Goal: Check status

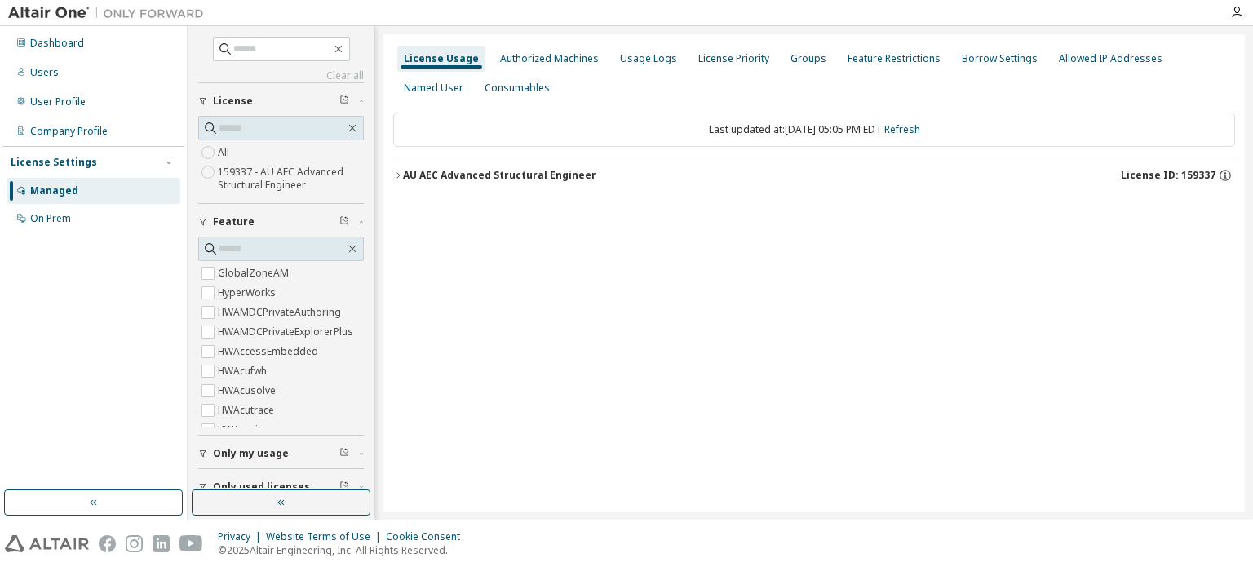
click at [391, 168] on div "License Usage Authorized Machines Usage Logs License Priority Groups Feature Re…" at bounding box center [815, 272] width 862 height 477
click at [399, 172] on icon "button" at bounding box center [398, 176] width 10 height 10
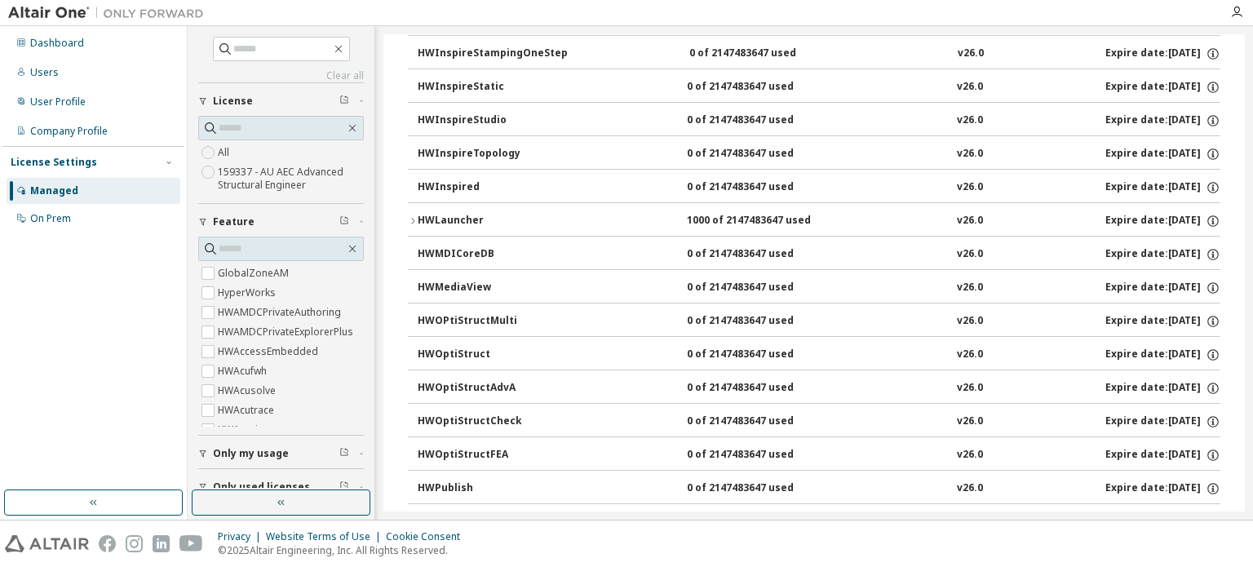
scroll to position [2040, 0]
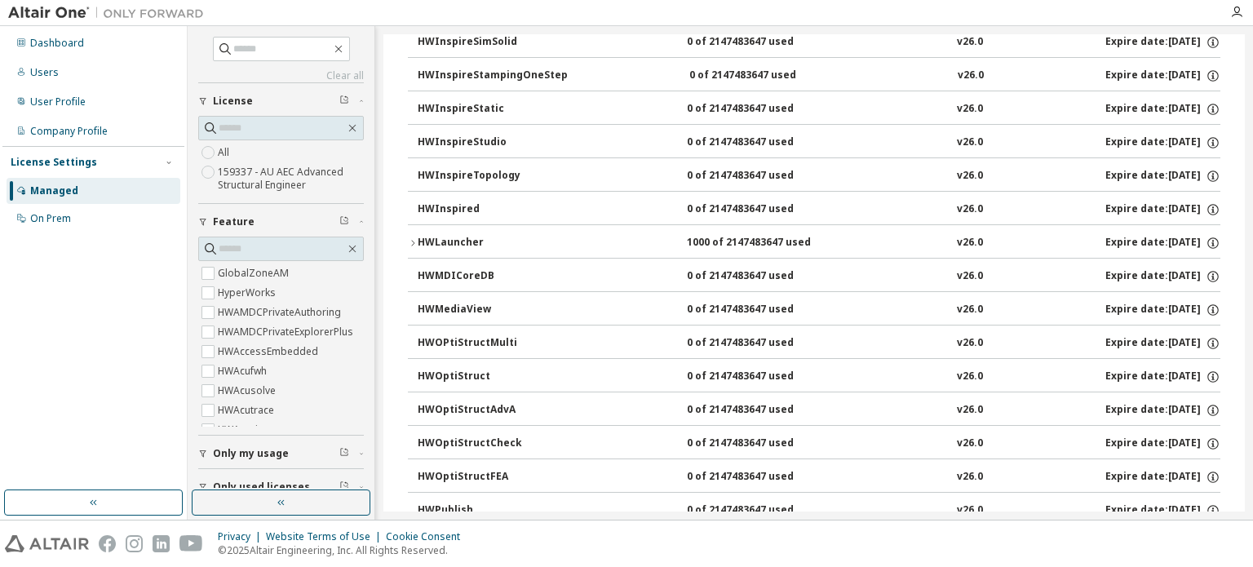
click at [415, 238] on icon "button" at bounding box center [413, 243] width 10 height 10
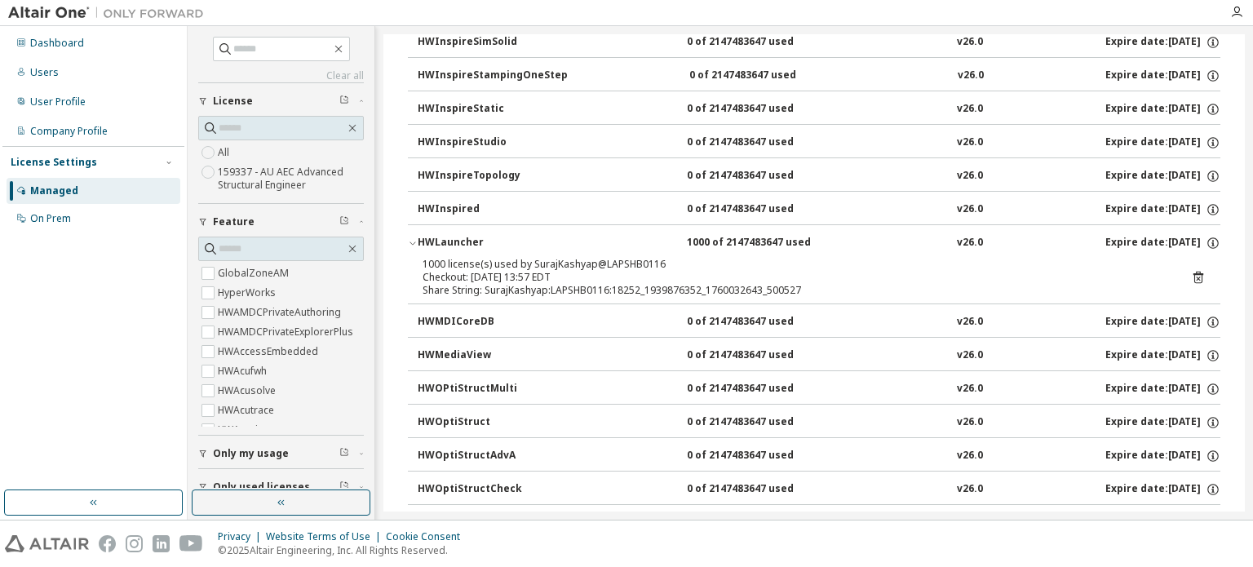
click at [415, 238] on icon "button" at bounding box center [413, 243] width 10 height 10
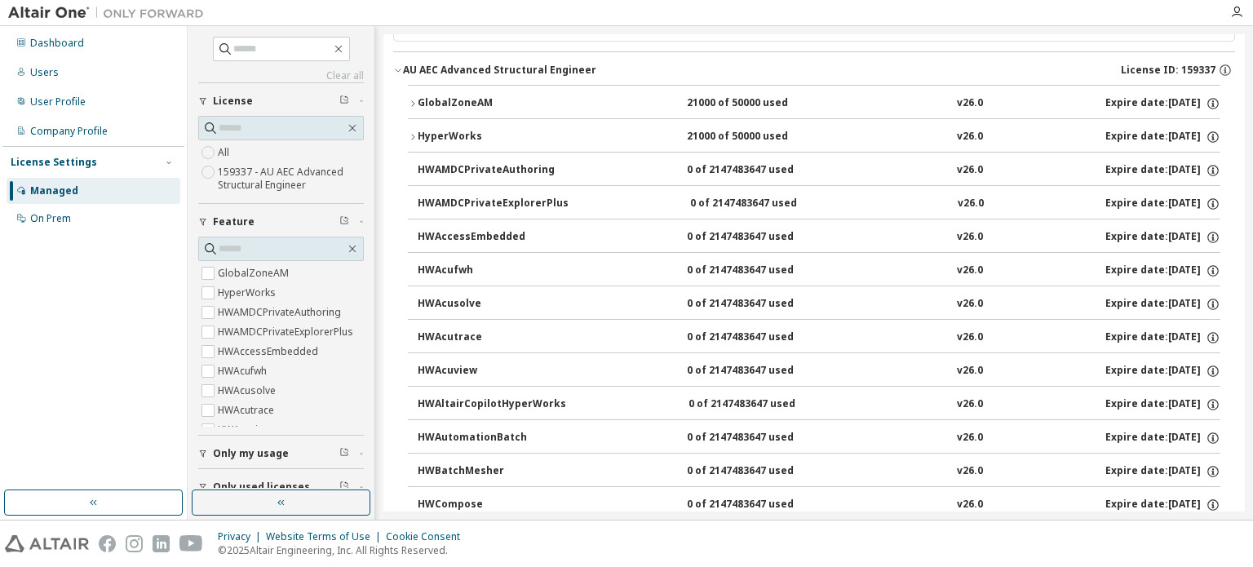
scroll to position [0, 0]
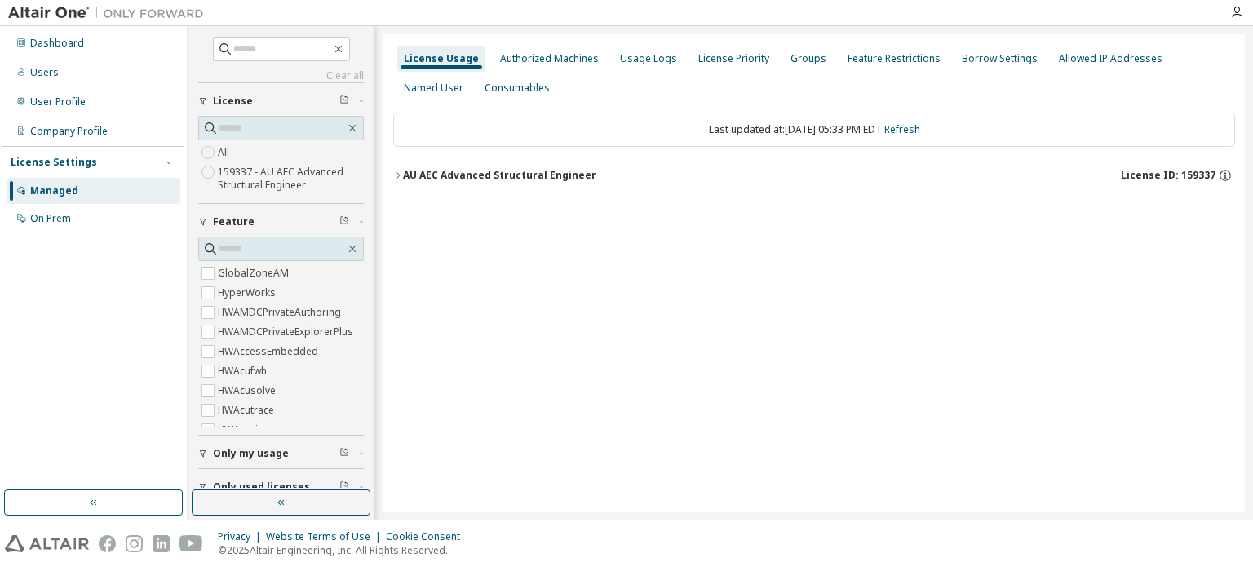
click at [483, 166] on button "AU AEC Advanced Structural Engineer License ID: 159337" at bounding box center [814, 175] width 842 height 36
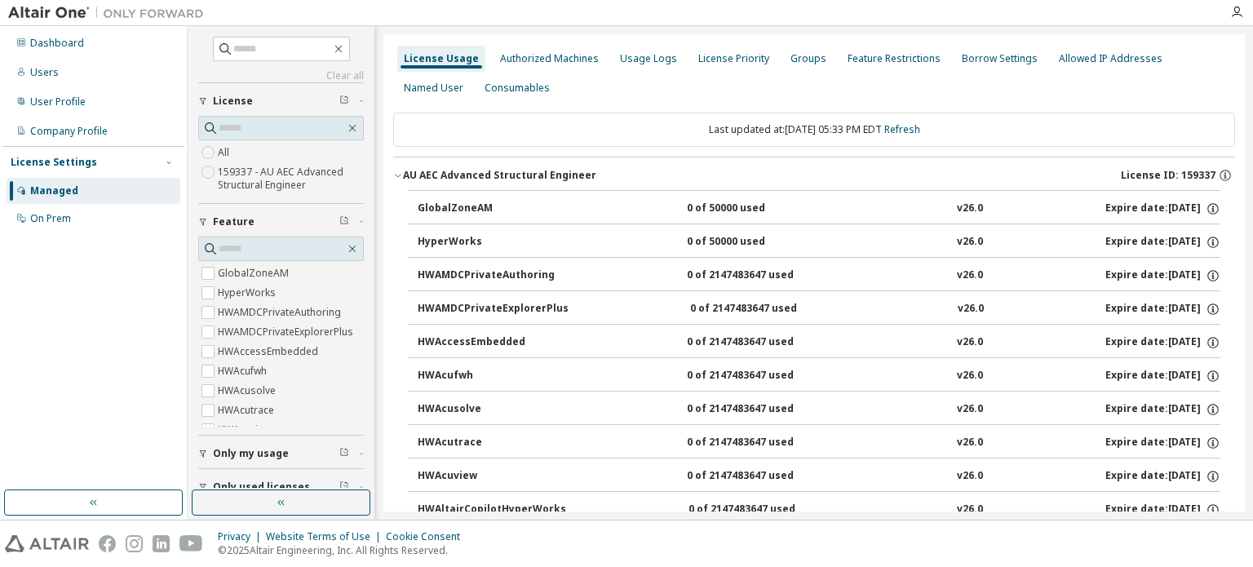
click at [483, 166] on button "AU AEC Advanced Structural Engineer License ID: 159337" at bounding box center [814, 175] width 842 height 36
